Goal: Task Accomplishment & Management: Manage account settings

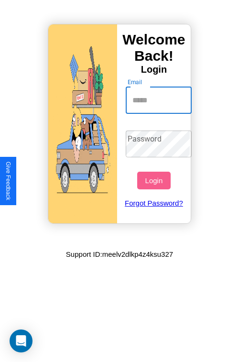
click at [160, 100] on input "Email" at bounding box center [159, 100] width 66 height 27
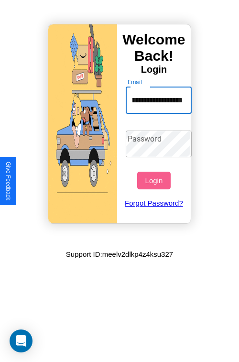
scroll to position [0, 35]
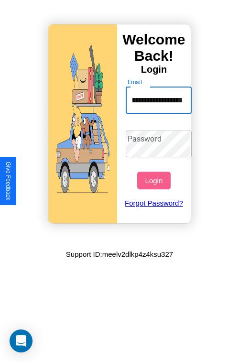
type input "**********"
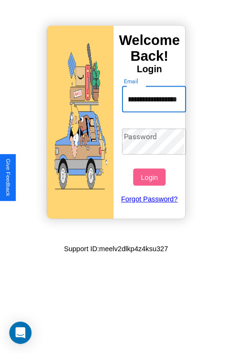
scroll to position [0, 0]
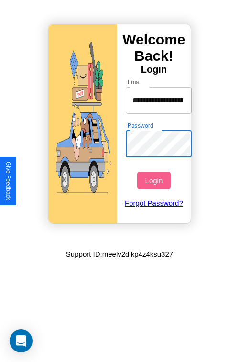
click at [155, 180] on button "Login" at bounding box center [153, 181] width 33 height 18
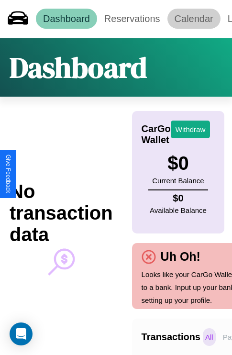
click at [194, 19] on link "Calendar" at bounding box center [193, 19] width 53 height 20
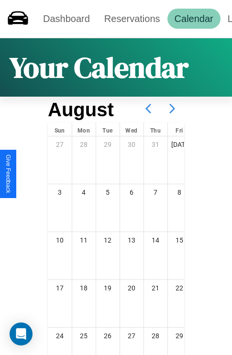
click at [172, 109] on icon at bounding box center [172, 109] width 24 height 24
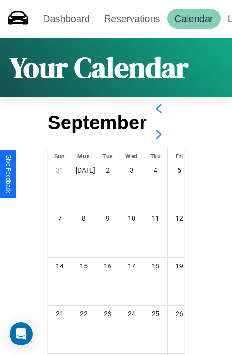
click at [158, 134] on icon at bounding box center [159, 134] width 24 height 24
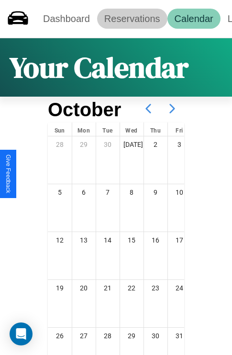
click at [132, 19] on link "Reservations" at bounding box center [132, 19] width 70 height 20
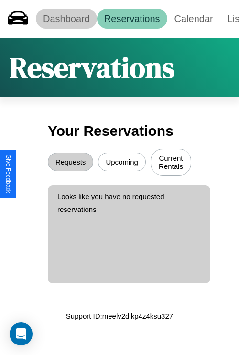
click at [66, 19] on link "Dashboard" at bounding box center [66, 19] width 61 height 20
